Goal: Register for event/course

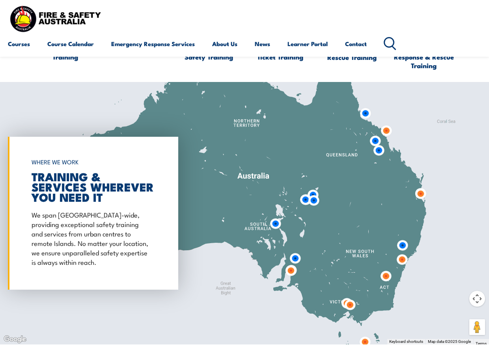
scroll to position [552, 0]
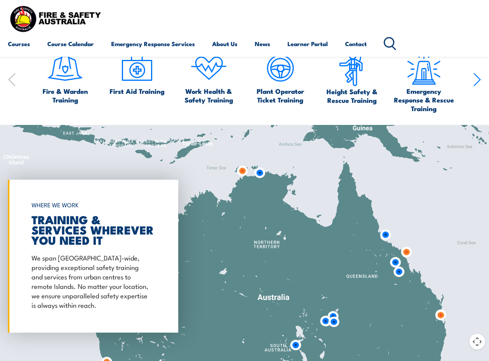
drag, startPoint x: 250, startPoint y: 188, endPoint x: 270, endPoint y: 268, distance: 82.1
click at [270, 268] on div at bounding box center [244, 256] width 489 height 262
click at [261, 172] on img at bounding box center [259, 173] width 15 height 15
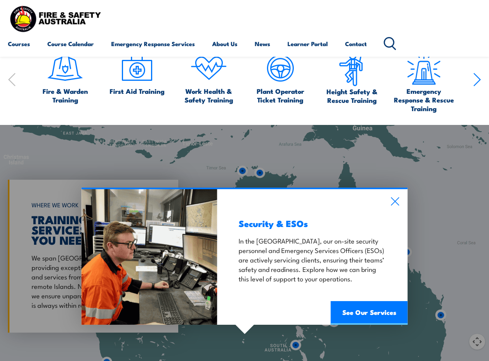
click at [387, 200] on div "Security & ESOs In the Northern Territory, our on-site security personnel and E…" at bounding box center [312, 257] width 190 height 136
click at [395, 198] on icon at bounding box center [395, 201] width 9 height 9
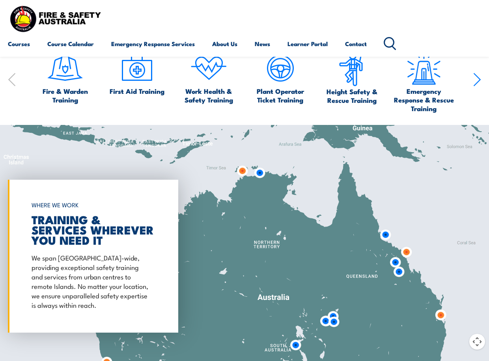
click at [243, 172] on img at bounding box center [242, 171] width 15 height 15
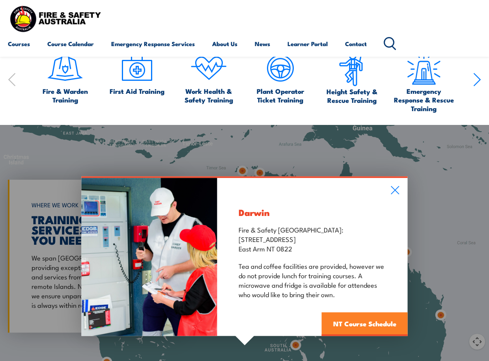
click at [385, 324] on link "NT Course Schedule" at bounding box center [365, 324] width 86 height 24
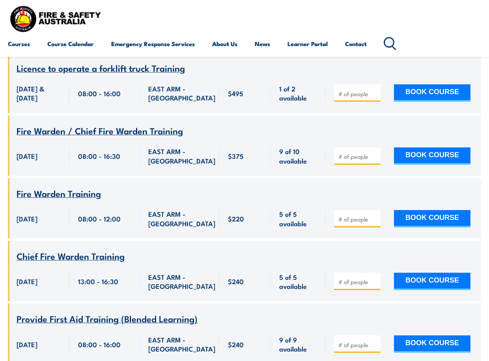
scroll to position [1773, 0]
